Goal: Information Seeking & Learning: Understand process/instructions

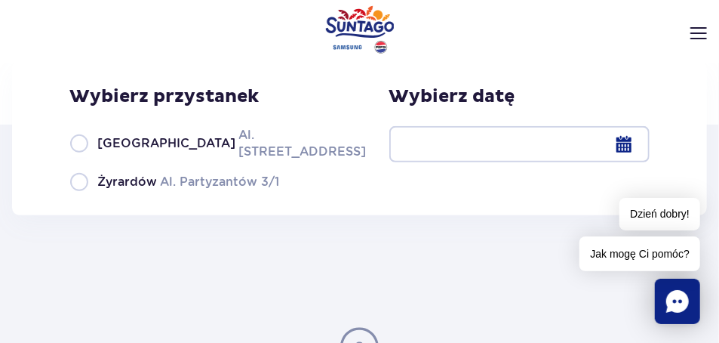
scroll to position [151, 0]
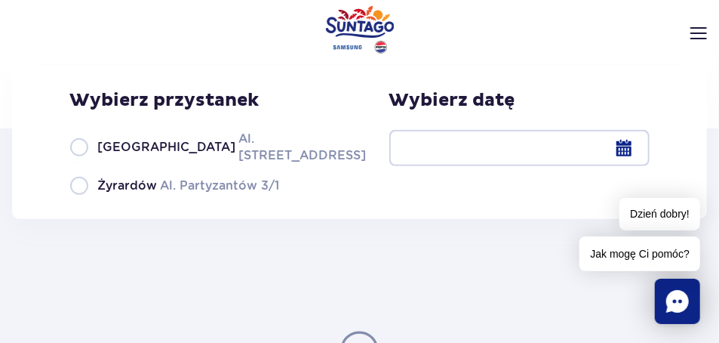
click at [125, 152] on span "[GEOGRAPHIC_DATA]" at bounding box center [167, 147] width 138 height 17
click at [87, 161] on input "Warszawa Al. [STREET_ADDRESS]" at bounding box center [78, 162] width 17 height 3
radio input "true"
click at [523, 153] on div at bounding box center [519, 148] width 260 height 36
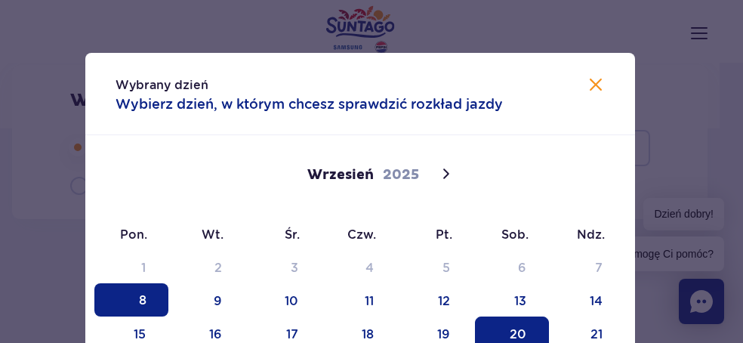
click at [510, 329] on span "20" at bounding box center [512, 332] width 74 height 33
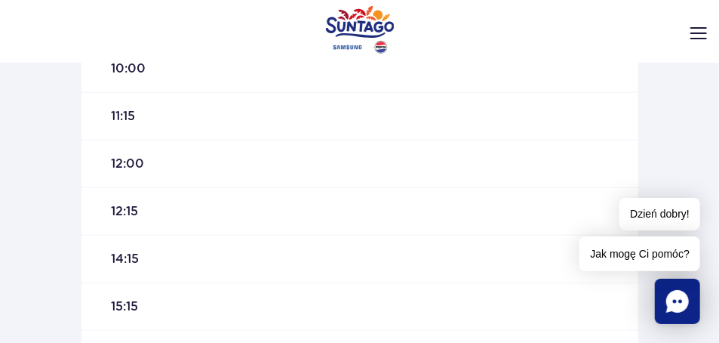
scroll to position [521, 0]
click at [148, 253] on div "12:00" at bounding box center [360, 257] width 557 height 48
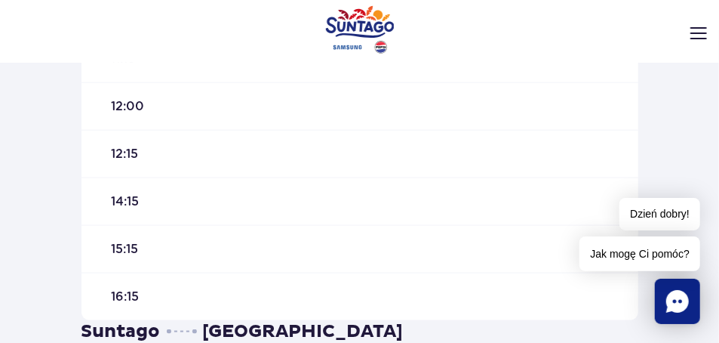
scroll to position [370, 0]
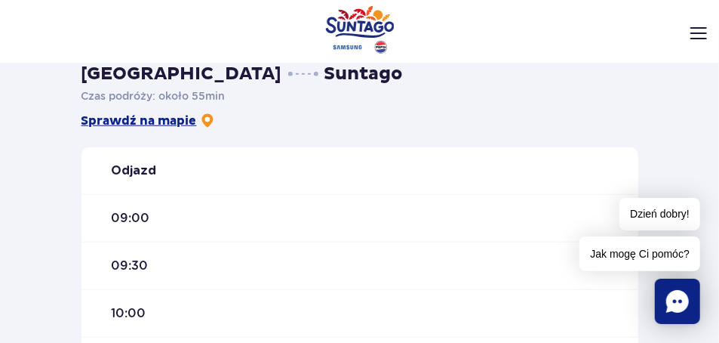
click at [137, 125] on link "Sprawdź na mapie" at bounding box center [149, 120] width 134 height 17
